Goal: Information Seeking & Learning: Find specific fact

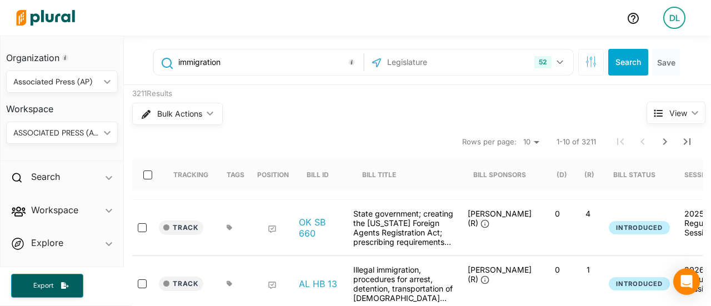
click at [245, 65] on input "immigration" at bounding box center [268, 62] width 183 height 21
drag, startPoint x: 248, startPoint y: 62, endPoint x: 43, endPoint y: 67, distance: 205.0
click at [43, 67] on div "Organization Associated Press (AP) ic_keyboard_arrow_down Personal Associated P…" at bounding box center [355, 171] width 711 height 270
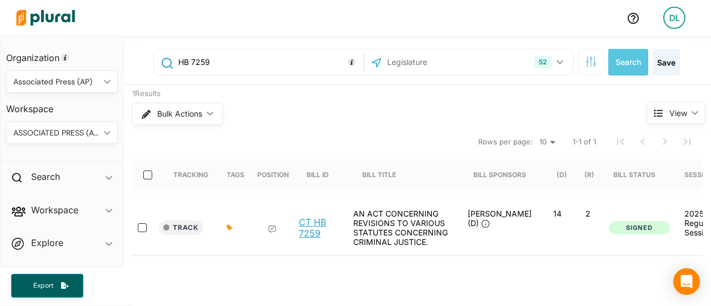
click at [317, 233] on link "CT HB 7259" at bounding box center [320, 228] width 42 height 22
drag, startPoint x: 200, startPoint y: 62, endPoint x: 270, endPoint y: 69, distance: 70.4
click at [270, 69] on input "HB 7259" at bounding box center [268, 62] width 183 height 21
type input "HB 7212"
click at [617, 64] on button "Search" at bounding box center [628, 62] width 40 height 27
